Goal: Transaction & Acquisition: Purchase product/service

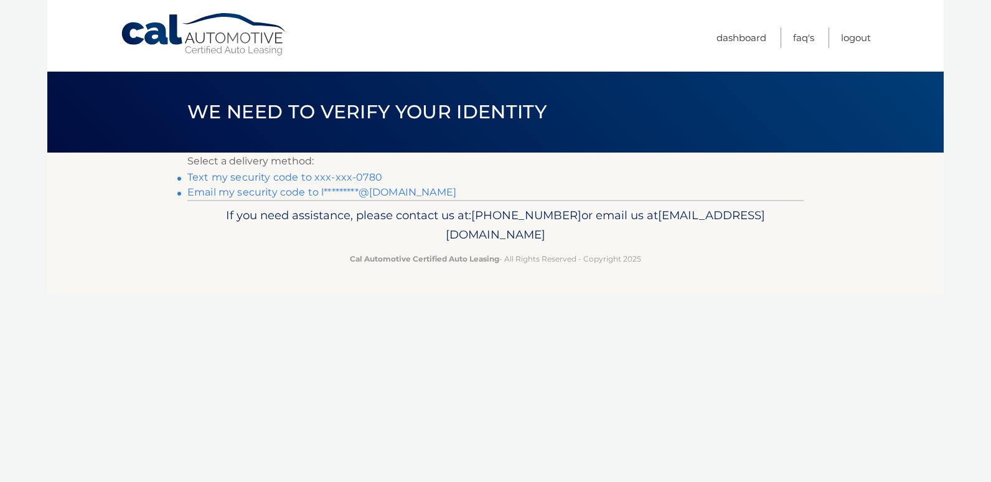
click at [307, 176] on link "Text my security code to xxx-xxx-0780" at bounding box center [284, 177] width 195 height 12
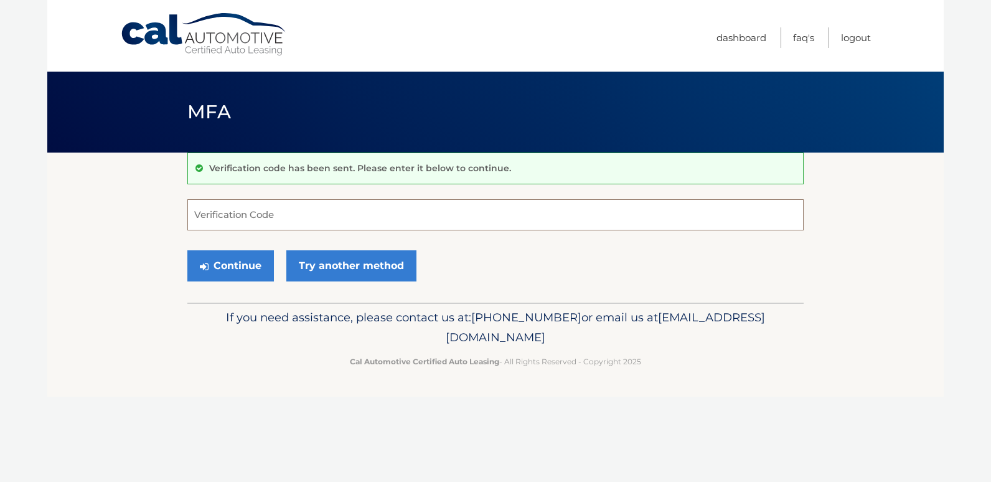
click at [292, 216] on input "Verification Code" at bounding box center [495, 214] width 616 height 31
type input "763543"
click at [232, 268] on button "Continue" at bounding box center [230, 265] width 87 height 31
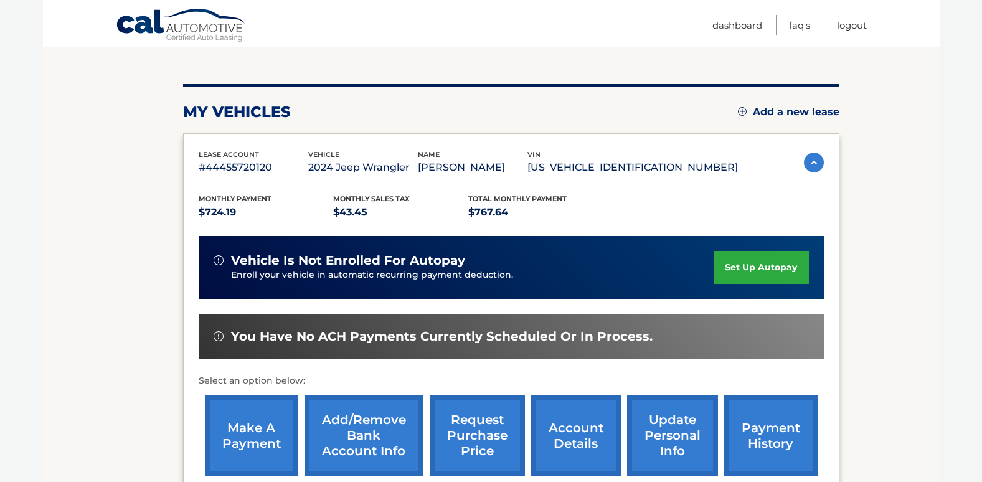
scroll to position [187, 0]
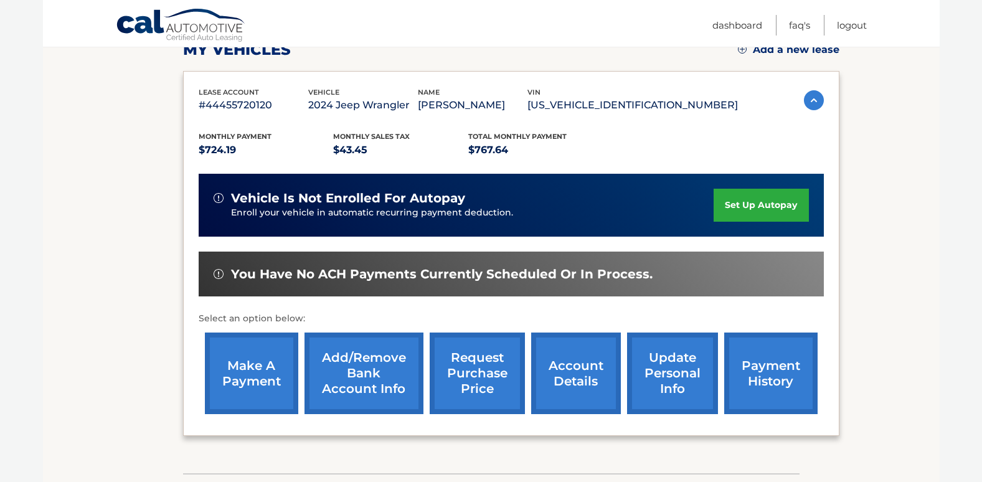
click at [230, 382] on link "make a payment" at bounding box center [251, 373] width 93 height 82
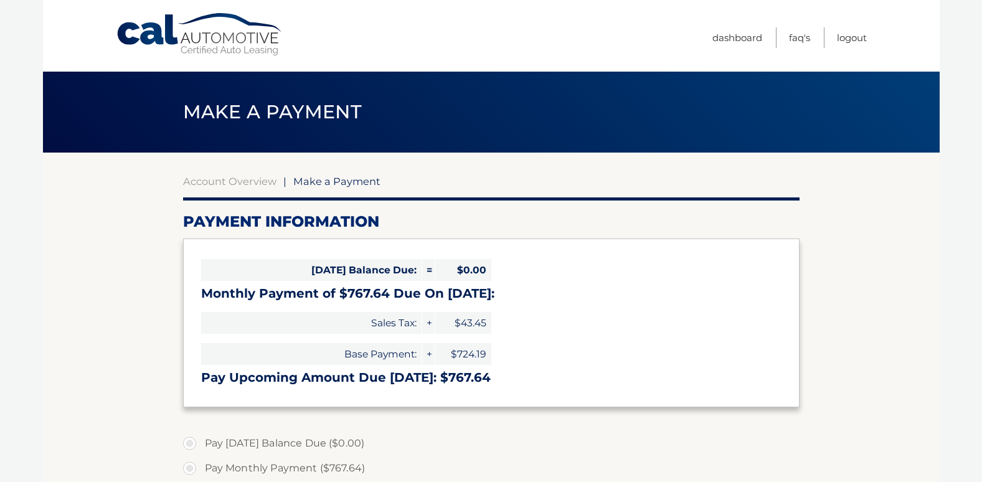
select select "Y2QxNzc2MDMtMzk0My00YTcxLWIzNmItM2YyZWViODdiYWUz"
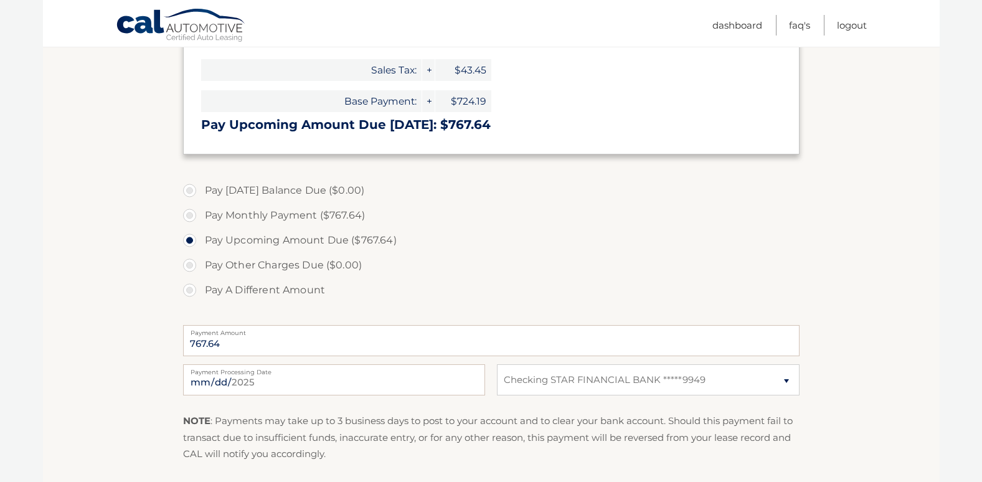
scroll to position [311, 0]
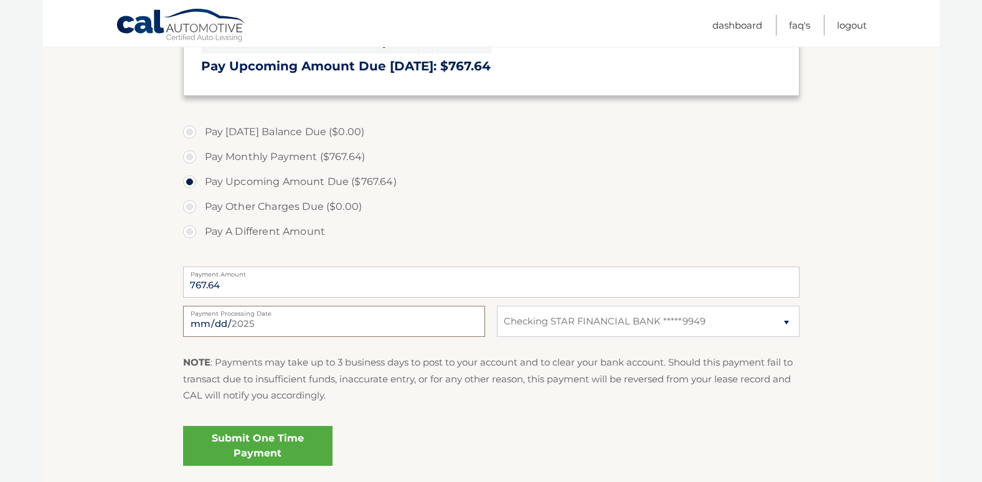
click at [283, 323] on input "2025-10-03" at bounding box center [334, 321] width 302 height 31
type input "2025-10-04"
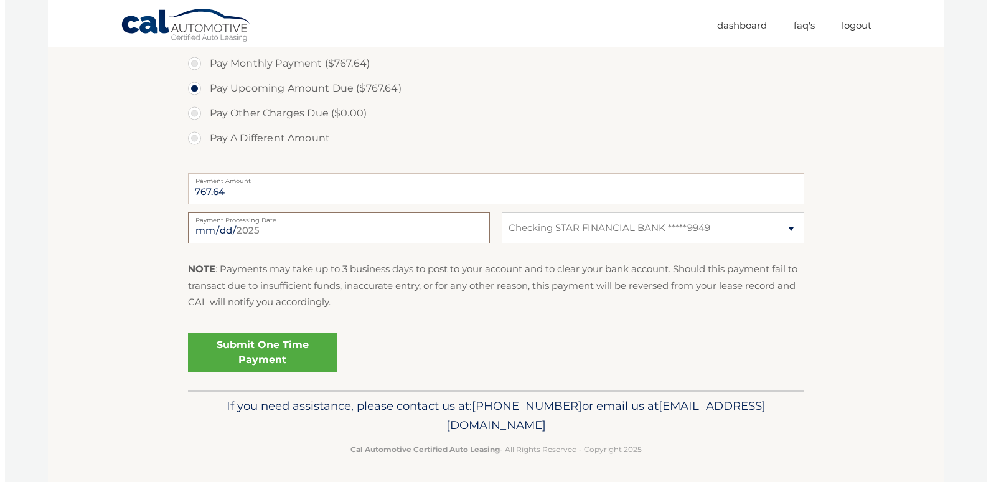
scroll to position [408, 0]
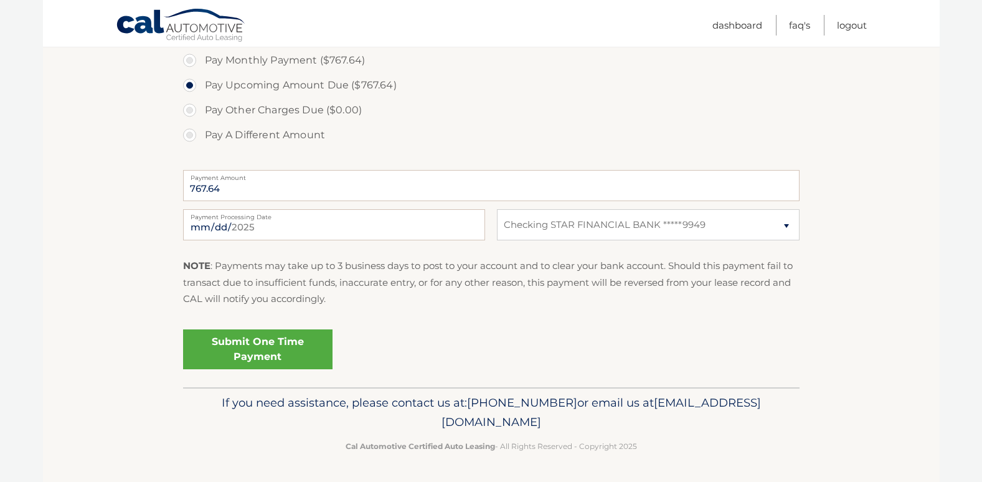
click at [287, 349] on link "Submit One Time Payment" at bounding box center [257, 349] width 149 height 40
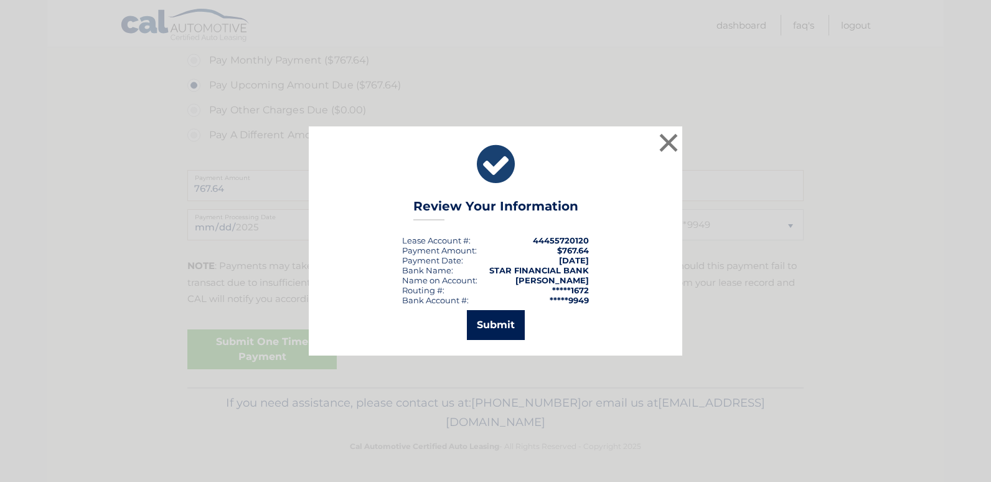
click at [481, 327] on button "Submit" at bounding box center [496, 325] width 58 height 30
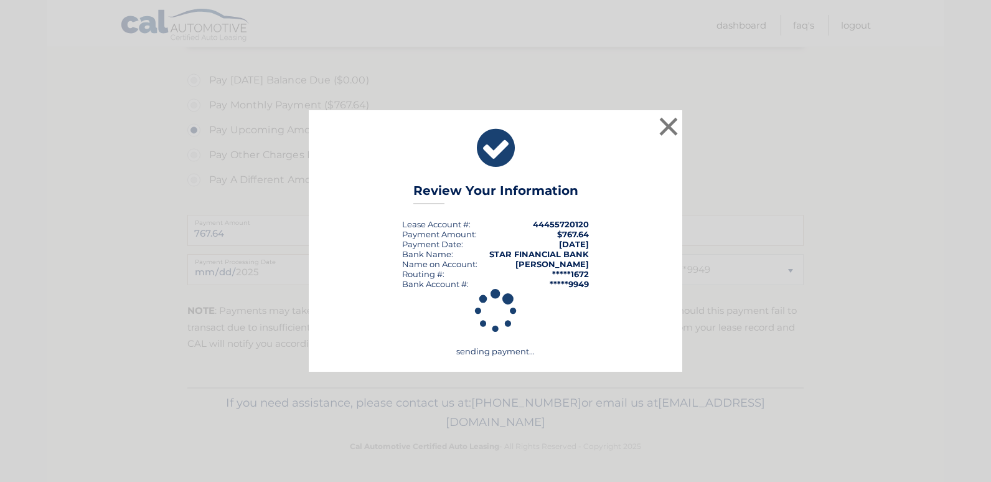
scroll to position [363, 0]
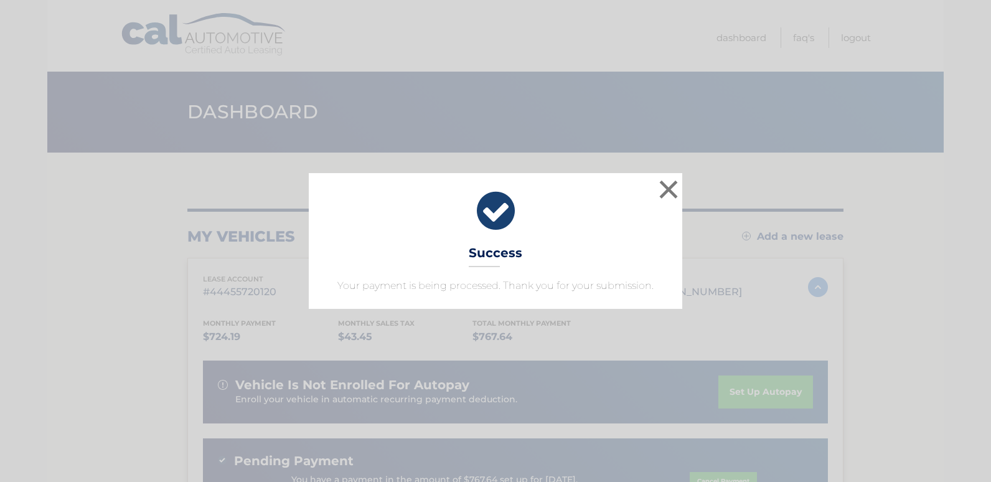
click at [492, 213] on icon at bounding box center [495, 211] width 342 height 45
click at [672, 182] on button "×" at bounding box center [668, 189] width 25 height 25
